Goal: Consume media (video, audio): Consume media (video, audio)

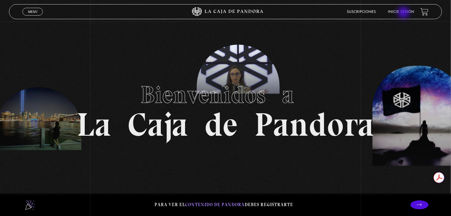
click at [405, 13] on link "Inicie sesión" at bounding box center [402, 12] width 26 height 4
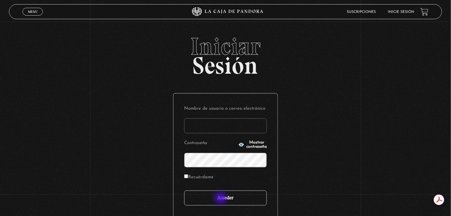
type input "[EMAIL_ADDRESS][DOMAIN_NAME]"
click at [222, 199] on input "Acceder" at bounding box center [225, 198] width 83 height 15
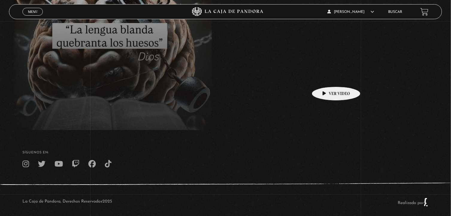
scroll to position [144, 0]
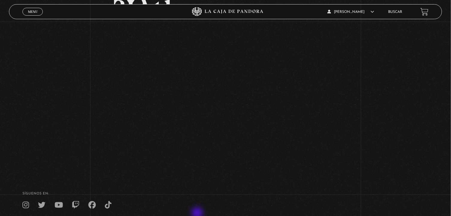
scroll to position [60, 0]
